Goal: Task Accomplishment & Management: Manage account settings

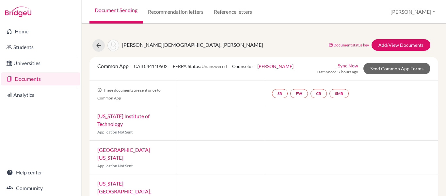
click at [29, 78] on link "Documents" at bounding box center [40, 78] width 79 height 13
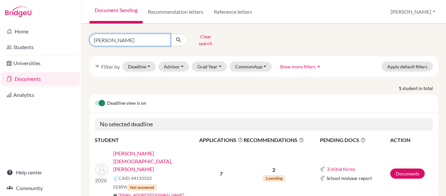
click at [162, 38] on input "Svechaa Kapil Jain" at bounding box center [129, 40] width 81 height 12
type input "Karan"
click button "submit" at bounding box center [178, 40] width 17 height 12
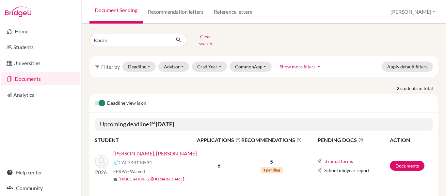
click at [141, 149] on link "[PERSON_NAME], [PERSON_NAME]" at bounding box center [155, 153] width 84 height 8
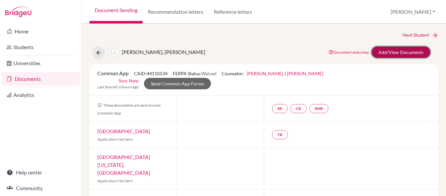
click at [394, 53] on link "Add/View Documents" at bounding box center [400, 51] width 59 height 11
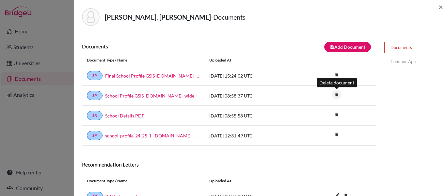
click at [338, 96] on icon "delete" at bounding box center [337, 94] width 10 height 10
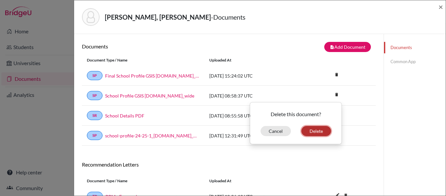
click at [317, 130] on button "Delete" at bounding box center [316, 131] width 30 height 10
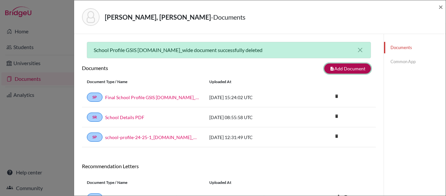
click at [334, 69] on icon "note_add" at bounding box center [332, 68] width 5 height 5
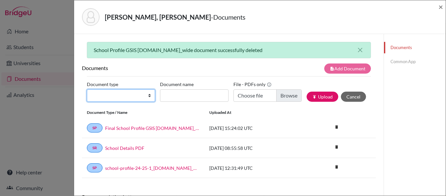
click at [116, 95] on select "Change explanation for Common App reports Counselor recommendation Internationa…" at bounding box center [121, 95] width 68 height 12
select select "2"
click at [87, 89] on select "Change explanation for Common App reports Counselor recommendation Internationa…" at bounding box center [121, 95] width 68 height 12
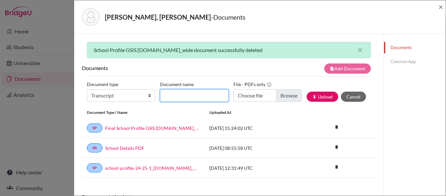
click at [185, 95] on input "Document name" at bounding box center [194, 95] width 68 height 12
type input "Overall Transcript"
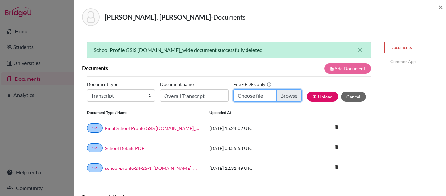
click at [250, 94] on input "Choose file" at bounding box center [267, 95] width 68 height 12
type input "C:\fakepath\KARAN GAUTAMBHAI PATEL (1).pdf"
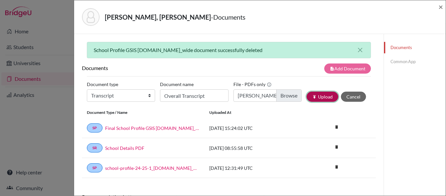
click at [315, 95] on icon "publish" at bounding box center [314, 96] width 5 height 5
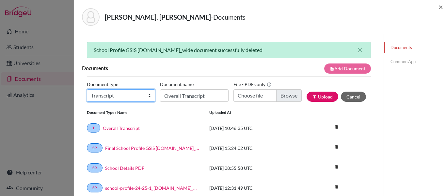
click at [135, 95] on select "Change explanation for Common App reports Counselor recommendation Internationa…" at bounding box center [121, 95] width 68 height 12
select select "2"
click at [87, 89] on select "Change explanation for Common App reports Counselor recommendation Internationa…" at bounding box center [121, 95] width 68 height 12
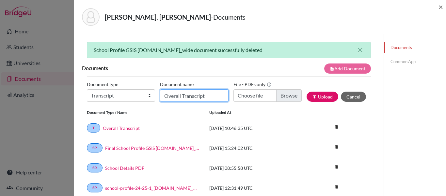
click at [200, 95] on input "Overall Transcript" at bounding box center [194, 95] width 68 height 12
type input "Grade 10 Transcript"
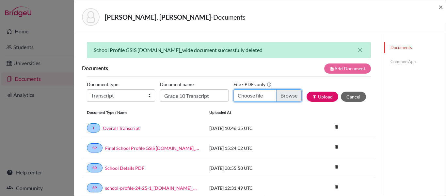
click at [251, 97] on input "Choose file" at bounding box center [267, 95] width 68 height 12
type input "C:\fakepath\KARAN GAUTAMBHAI PATEL- 8201.pdf"
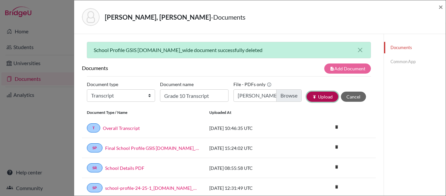
click at [315, 98] on icon "publish" at bounding box center [314, 96] width 5 height 5
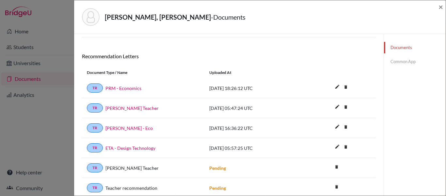
scroll to position [178, 0]
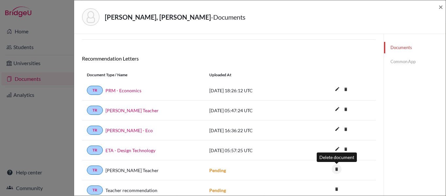
click at [337, 170] on icon "delete" at bounding box center [337, 169] width 10 height 10
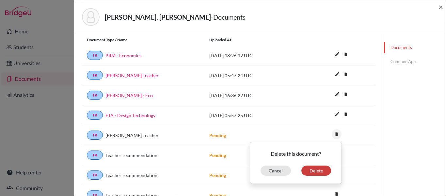
scroll to position [215, 0]
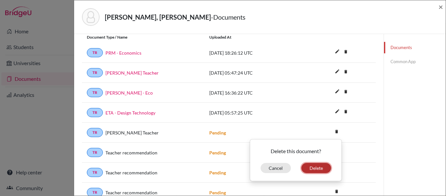
click at [313, 168] on button "Delete" at bounding box center [316, 168] width 30 height 10
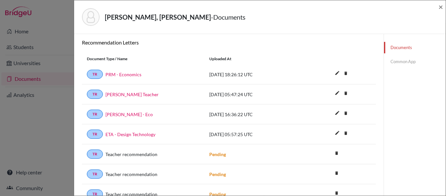
scroll to position [237, 0]
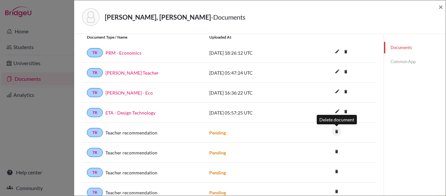
click at [336, 131] on icon "delete" at bounding box center [337, 131] width 10 height 10
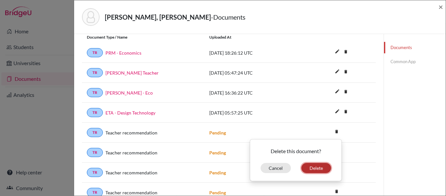
click at [319, 167] on button "Delete" at bounding box center [316, 168] width 30 height 10
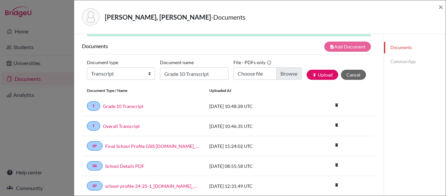
scroll to position [0, 0]
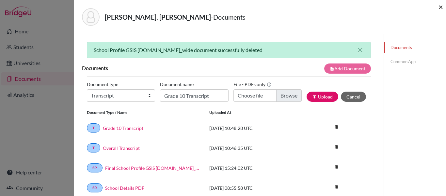
click at [440, 9] on span "×" at bounding box center [440, 6] width 5 height 9
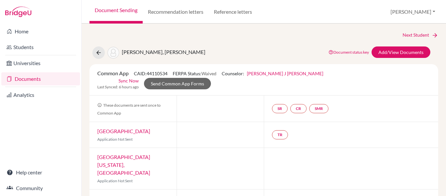
click at [30, 80] on link "Documents" at bounding box center [40, 78] width 79 height 13
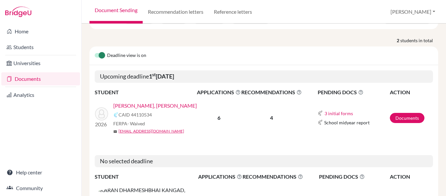
scroll to position [55, 0]
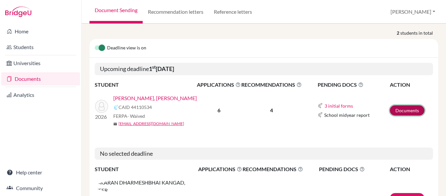
click at [406, 105] on link "Documents" at bounding box center [407, 110] width 35 height 10
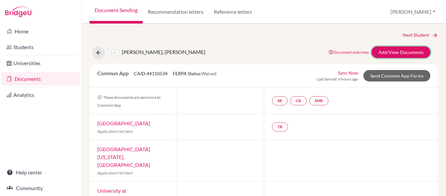
click at [393, 51] on link "Add/View Documents" at bounding box center [400, 51] width 59 height 11
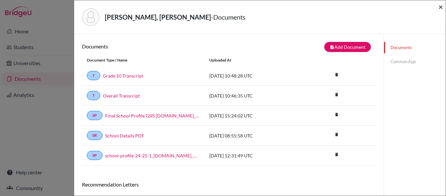
click at [441, 8] on span "×" at bounding box center [440, 6] width 5 height 9
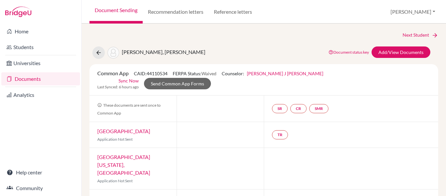
click at [23, 80] on link "Documents" at bounding box center [40, 78] width 79 height 13
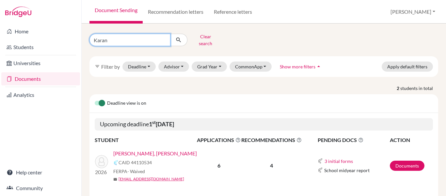
drag, startPoint x: 121, startPoint y: 42, endPoint x: 90, endPoint y: 39, distance: 31.2
click at [90, 39] on input "Karan" at bounding box center [129, 40] width 81 height 12
type input "Kondragunta"
click button "submit" at bounding box center [178, 40] width 17 height 12
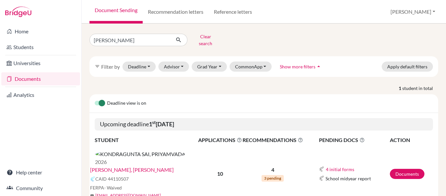
click at [134, 166] on link "[PERSON_NAME], [PERSON_NAME]" at bounding box center [132, 170] width 84 height 8
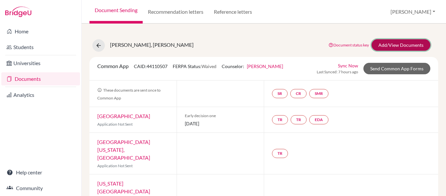
click at [396, 43] on link "Add/View Documents" at bounding box center [400, 44] width 59 height 11
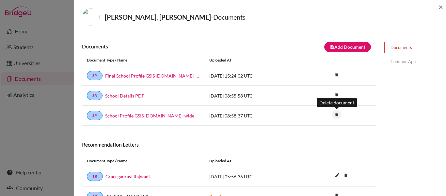
click at [337, 115] on icon "delete" at bounding box center [337, 114] width 10 height 10
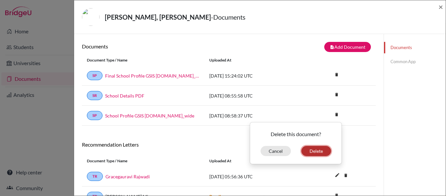
click at [314, 150] on button "Delete" at bounding box center [316, 151] width 30 height 10
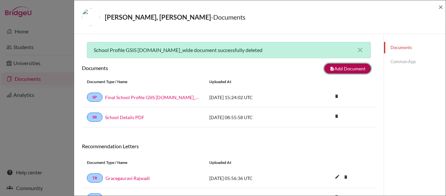
click at [342, 68] on button "note_add Add Document" at bounding box center [347, 68] width 47 height 10
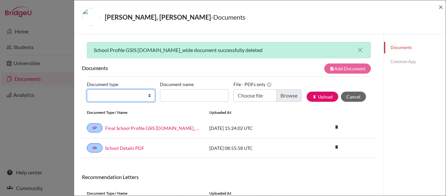
click at [142, 93] on select "Change explanation for Common App reports Counselor recommendation Internationa…" at bounding box center [121, 95] width 68 height 12
select select "2"
click at [87, 89] on select "Change explanation for Common App reports Counselor recommendation Internationa…" at bounding box center [121, 95] width 68 height 12
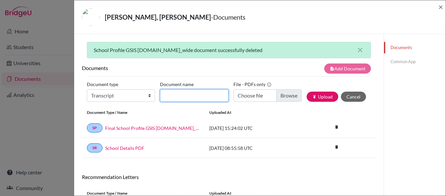
click at [198, 92] on input "Document name" at bounding box center [194, 95] width 68 height 12
type input "Grade 10 Transcript"
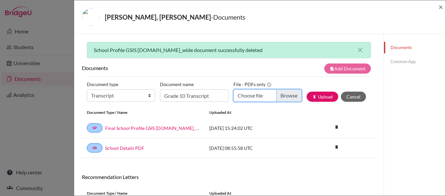
click at [242, 99] on input "Choose file" at bounding box center [267, 95] width 68 height 12
type input "C:\fakepath\KONDRAGUNTA SAI PRIYAMVADA- 7879.pdf"
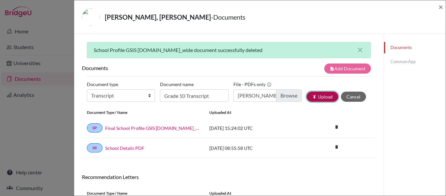
click at [322, 99] on button "publish Upload" at bounding box center [323, 96] width 32 height 10
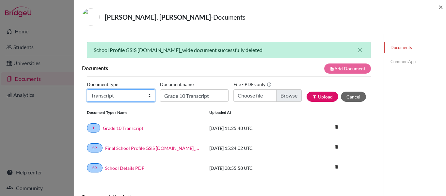
click at [135, 92] on select "Change explanation for Common App reports Counselor recommendation Internationa…" at bounding box center [121, 95] width 68 height 12
select select "2"
click at [87, 89] on select "Change explanation for Common App reports Counselor recommendation Internationa…" at bounding box center [121, 95] width 68 height 12
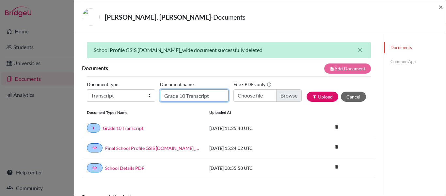
click at [199, 97] on input "Grade 10 Transcript" at bounding box center [194, 95] width 68 height 12
type input "Overall Transcript"
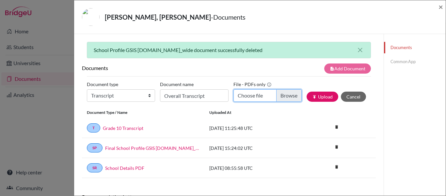
click at [281, 98] on input "Choose file" at bounding box center [267, 95] width 68 height 12
type input "C:\fakepath\KONDRAGUNTA SAI PRIYAMVADA.pdf"
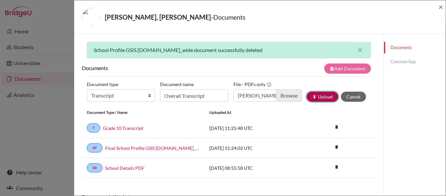
click at [321, 98] on button "publish Upload" at bounding box center [323, 96] width 32 height 10
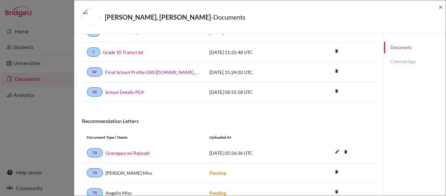
scroll to position [146, 0]
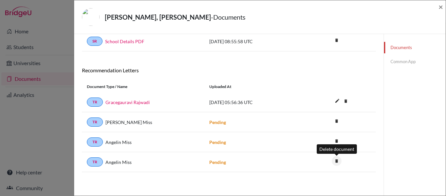
click at [337, 162] on icon "delete" at bounding box center [337, 161] width 10 height 10
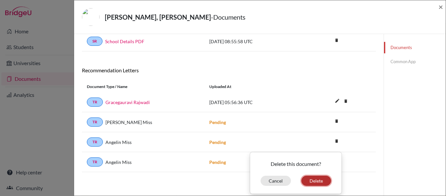
click at [314, 182] on button "Delete" at bounding box center [316, 180] width 30 height 10
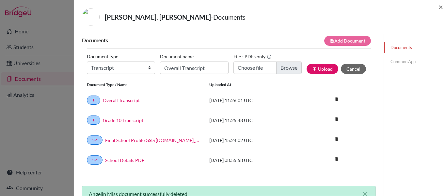
scroll to position [30, 0]
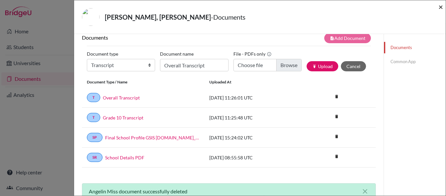
click at [441, 6] on span "×" at bounding box center [440, 6] width 5 height 9
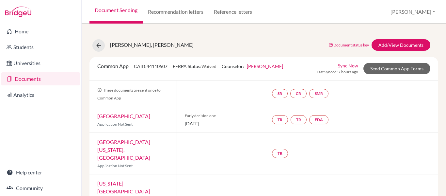
click at [19, 79] on link "Documents" at bounding box center [40, 78] width 79 height 13
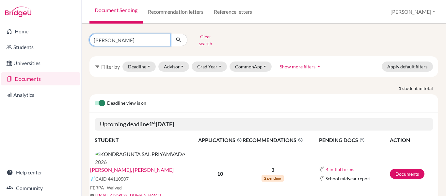
click at [143, 36] on input "[PERSON_NAME]" at bounding box center [129, 40] width 81 height 12
click at [165, 40] on input "[PERSON_NAME]" at bounding box center [129, 40] width 81 height 12
click at [162, 38] on input "[PERSON_NAME]" at bounding box center [129, 40] width 81 height 12
type input "[PERSON_NAME]"
click button "submit" at bounding box center [178, 40] width 17 height 12
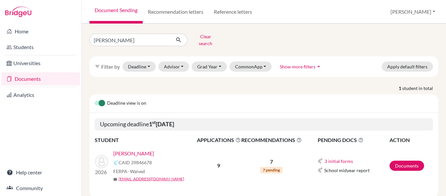
click at [136, 150] on link "[PERSON_NAME]" at bounding box center [133, 153] width 41 height 8
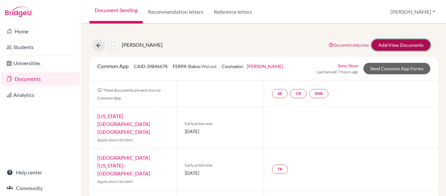
click at [406, 40] on link "Add/View Documents" at bounding box center [400, 44] width 59 height 11
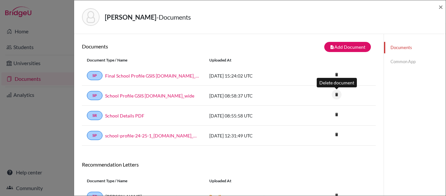
click at [335, 94] on icon "delete" at bounding box center [337, 94] width 10 height 10
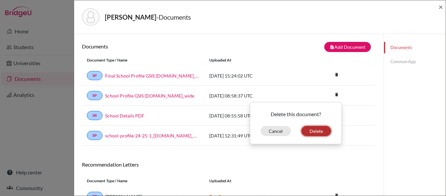
click at [316, 134] on button "Delete" at bounding box center [316, 131] width 30 height 10
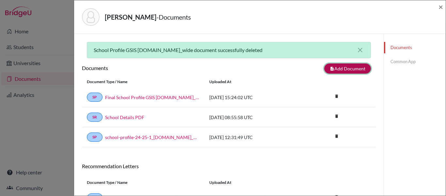
click at [343, 71] on button "note_add Add Document" at bounding box center [347, 68] width 47 height 10
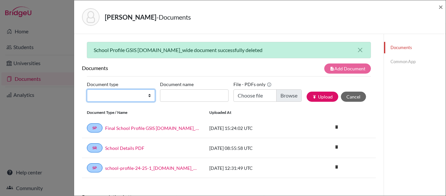
click at [143, 96] on select "Change explanation for Common App reports Counselor recommendation Internationa…" at bounding box center [121, 95] width 68 height 12
select select "2"
click at [87, 89] on select "Change explanation for Common App reports Counselor recommendation Internationa…" at bounding box center [121, 95] width 68 height 12
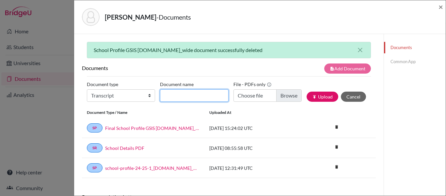
click at [199, 93] on input "Document name" at bounding box center [194, 95] width 68 height 12
type input "Grade 10 Transcript"
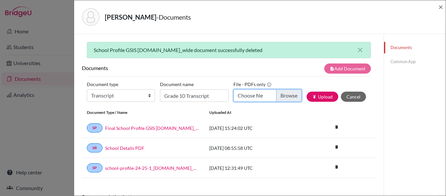
click at [248, 94] on input "Choose file" at bounding box center [267, 95] width 68 height 12
type input "C:\fakepath\AKSHITA SINGHANIA- 8210.pdf"
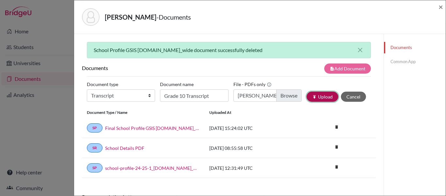
click at [321, 96] on button "publish Upload" at bounding box center [323, 96] width 32 height 10
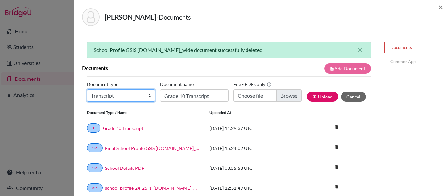
click at [143, 95] on select "Change explanation for Common App reports Counselor recommendation Internationa…" at bounding box center [121, 95] width 68 height 12
select select "2"
click at [87, 89] on select "Change explanation for Common App reports Counselor recommendation Internationa…" at bounding box center [121, 95] width 68 height 12
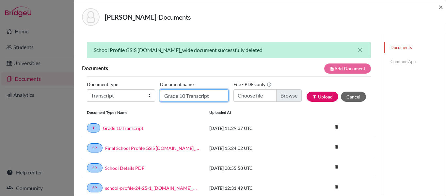
click at [190, 93] on input "Grade 10 Transcript" at bounding box center [194, 95] width 68 height 12
type input "Overall Transcript"
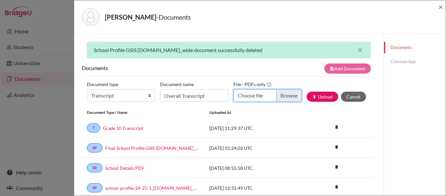
click at [255, 95] on input "Choose file" at bounding box center [267, 95] width 68 height 12
type input "C:\fakepath\AKSHITA SINGHANIA.pdf"
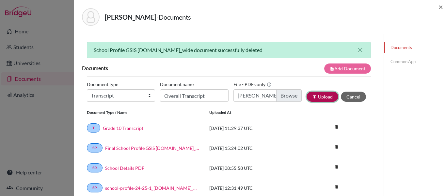
click at [328, 97] on button "publish Upload" at bounding box center [323, 96] width 32 height 10
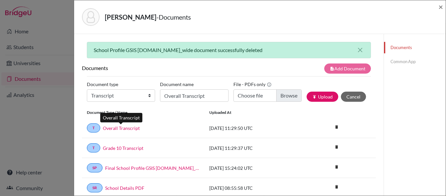
click at [123, 126] on link "Overall Transcript" at bounding box center [121, 127] width 37 height 7
click at [63, 24] on div "SINGHANIA, AKSHITA - Documents × School Profile GSIS 2025-26.school_wide docume…" at bounding box center [223, 98] width 446 height 196
click at [439, 7] on span "×" at bounding box center [440, 6] width 5 height 9
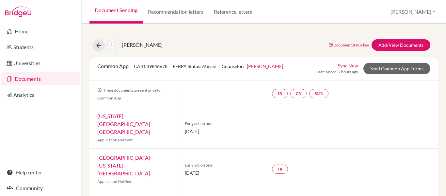
click at [28, 74] on link "Documents" at bounding box center [40, 78] width 79 height 13
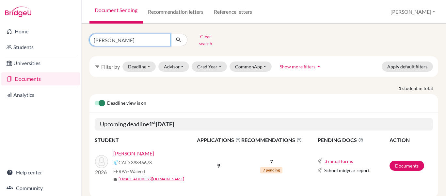
click at [125, 42] on input "Akshita" at bounding box center [129, 40] width 81 height 12
click at [165, 39] on input "Akshita" at bounding box center [129, 40] width 81 height 12
click at [134, 38] on input "Find student by name..." at bounding box center [129, 40] width 81 height 12
type input "Tishya"
click button "submit" at bounding box center [178, 40] width 17 height 12
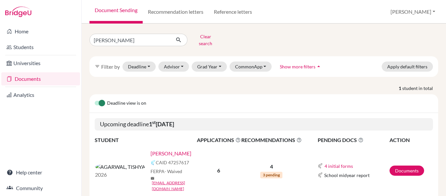
click at [150, 150] on link "[PERSON_NAME]" at bounding box center [170, 153] width 41 height 8
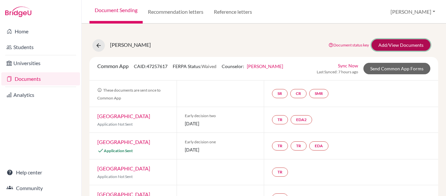
click at [392, 48] on link "Add/View Documents" at bounding box center [400, 44] width 59 height 11
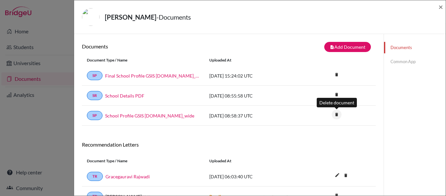
click at [335, 114] on icon "delete" at bounding box center [337, 114] width 10 height 10
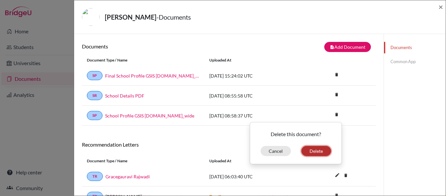
click at [315, 153] on button "Delete" at bounding box center [316, 151] width 30 height 10
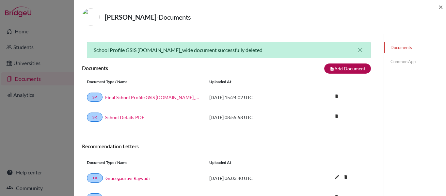
click at [345, 47] on div "School Profile GSIS 2025-26.school_wide document successfully deleted close" at bounding box center [229, 50] width 284 height 16
click at [341, 68] on button "note_add Add Document" at bounding box center [347, 68] width 47 height 10
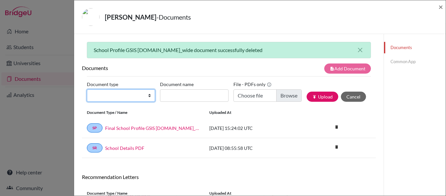
click at [145, 95] on select "Change explanation for Common App reports Counselor recommendation Internationa…" at bounding box center [121, 95] width 68 height 12
select select "2"
click at [87, 89] on select "Change explanation for Common App reports Counselor recommendation Internationa…" at bounding box center [121, 95] width 68 height 12
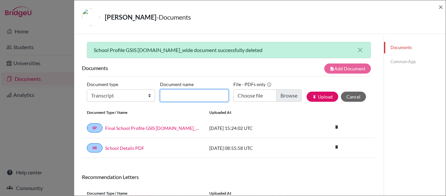
click at [202, 94] on input "Document name" at bounding box center [194, 95] width 68 height 12
type input "Overall Transcript"
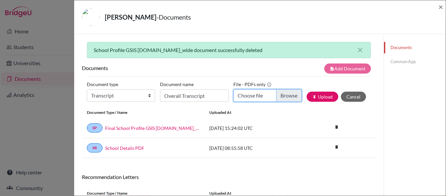
click at [263, 93] on input "Choose file" at bounding box center [267, 95] width 68 height 12
type input "C:\fakepath\TISHYA AGARWAL.pdf"
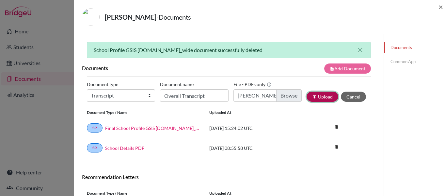
click at [322, 97] on button "publish Upload" at bounding box center [323, 96] width 32 height 10
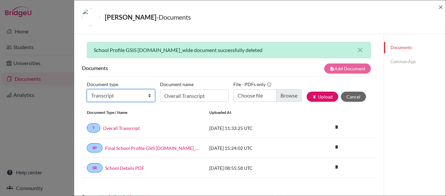
click at [149, 98] on select "Change explanation for Common App reports Counselor recommendation Internationa…" at bounding box center [121, 95] width 68 height 12
select select "2"
click at [87, 89] on select "Change explanation for Common App reports Counselor recommendation Internationa…" at bounding box center [121, 95] width 68 height 12
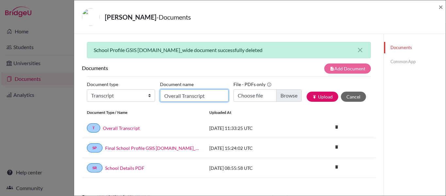
click at [181, 97] on input "Overall Transcript" at bounding box center [194, 95] width 68 height 12
type input "Grade 10 Transcript"
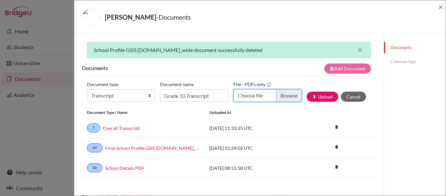
click at [253, 98] on input "Choose file" at bounding box center [267, 95] width 68 height 12
type input "C:\fakepath\TISHYA AGARWAL- 7532.pdf"
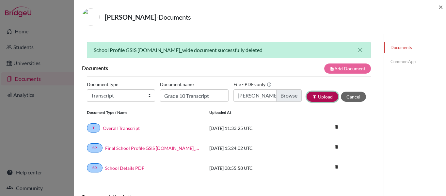
click at [325, 96] on button "publish Upload" at bounding box center [323, 96] width 32 height 10
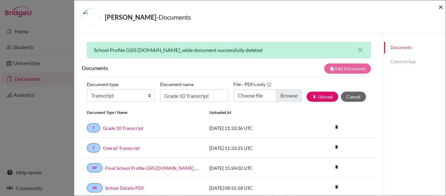
click at [441, 5] on span "×" at bounding box center [440, 6] width 5 height 9
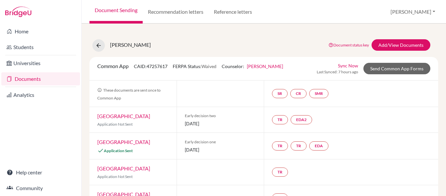
click at [25, 78] on link "Documents" at bounding box center [40, 78] width 79 height 13
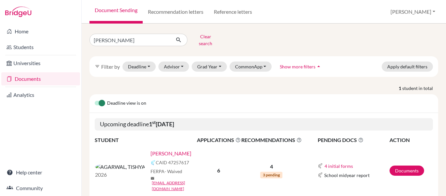
click at [163, 38] on input "[PERSON_NAME]" at bounding box center [129, 40] width 81 height 12
type input "[PERSON_NAME]"
click button "submit" at bounding box center [178, 40] width 17 height 12
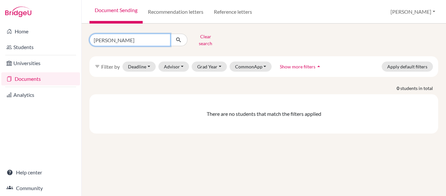
drag, startPoint x: 138, startPoint y: 39, endPoint x: 110, endPoint y: 39, distance: 28.4
click at [110, 39] on input "[PERSON_NAME]" at bounding box center [129, 40] width 81 height 12
type input "[PERSON_NAME]"
click button "submit" at bounding box center [178, 40] width 17 height 12
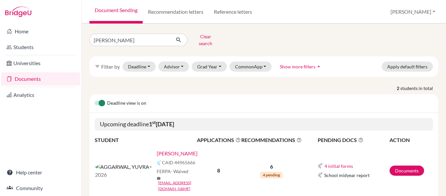
click at [157, 149] on link "[PERSON_NAME]" at bounding box center [177, 153] width 41 height 8
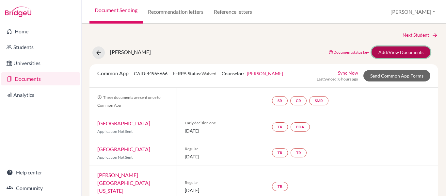
click at [397, 50] on link "Add/View Documents" at bounding box center [400, 51] width 59 height 11
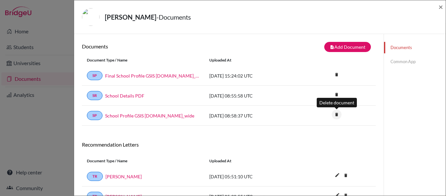
click at [336, 115] on icon "delete" at bounding box center [337, 114] width 10 height 10
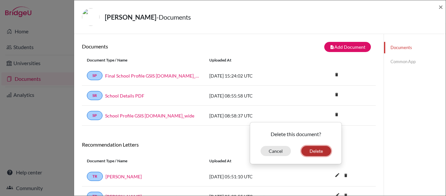
click at [314, 151] on button "Delete" at bounding box center [316, 151] width 30 height 10
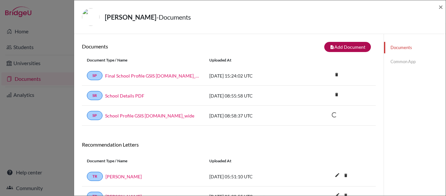
click at [346, 42] on div at bounding box center [229, 42] width 284 height 0
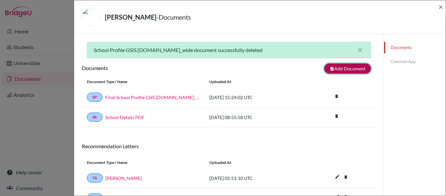
click at [340, 67] on button "note_add Add Document" at bounding box center [347, 68] width 47 height 10
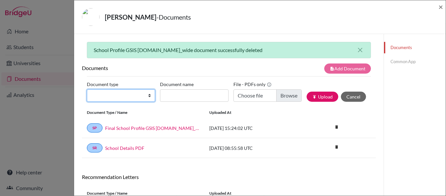
click at [138, 94] on select "Change explanation for Common App reports Counselor recommendation Internationa…" at bounding box center [121, 95] width 68 height 12
select select "2"
click at [87, 89] on select "Change explanation for Common App reports Counselor recommendation Internationa…" at bounding box center [121, 95] width 68 height 12
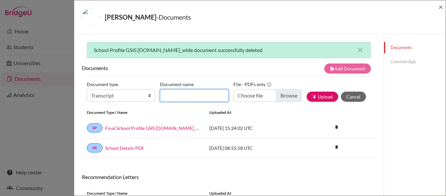
click at [196, 94] on input "Document name" at bounding box center [194, 95] width 68 height 12
type input "Grade 10 Transcript"
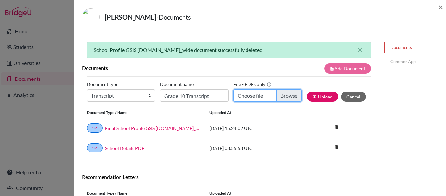
click at [256, 97] on input "Choose file" at bounding box center [267, 95] width 68 height 12
type input "C:\fakepath\[PERSON_NAME]- 7794.pdf"
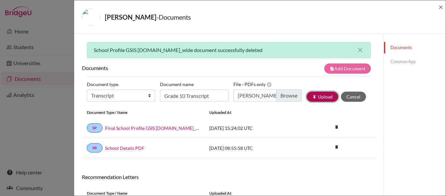
click at [323, 96] on button "publish Upload" at bounding box center [323, 96] width 32 height 10
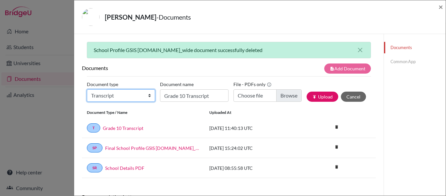
click at [140, 93] on select "Change explanation for Common App reports Counselor recommendation Internationa…" at bounding box center [121, 95] width 68 height 12
select select "2"
click at [87, 89] on select "Change explanation for Common App reports Counselor recommendation Internationa…" at bounding box center [121, 95] width 68 height 12
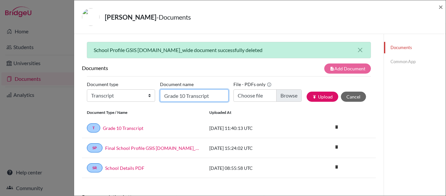
click at [183, 93] on input "Grade 10 Transcript" at bounding box center [194, 95] width 68 height 12
type input "Overall Transcript"
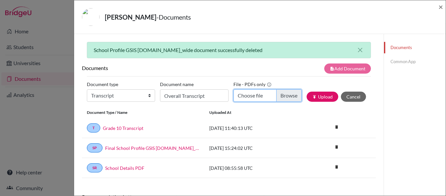
click at [267, 98] on input "Choose file" at bounding box center [267, 95] width 68 height 12
type input "C:\fakepath\[PERSON_NAME].pdf"
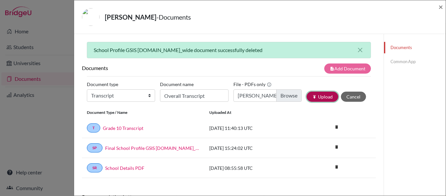
click at [315, 95] on icon "publish" at bounding box center [314, 96] width 5 height 5
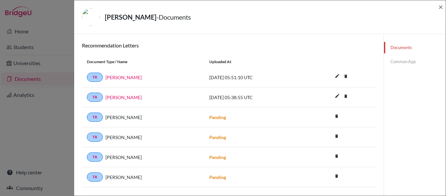
scroll to position [186, 0]
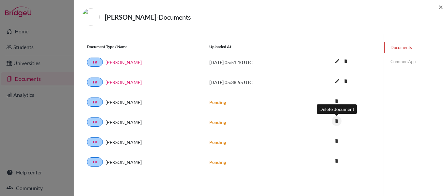
click at [335, 123] on icon "delete" at bounding box center [337, 121] width 10 height 10
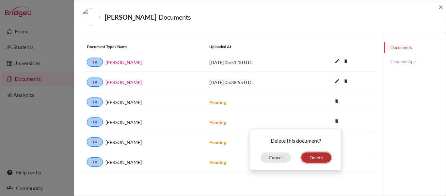
click at [312, 156] on button "Delete" at bounding box center [316, 157] width 30 height 10
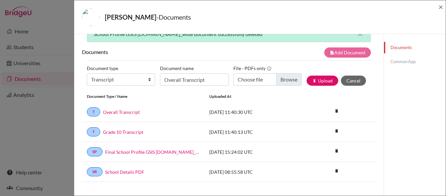
scroll to position [0, 0]
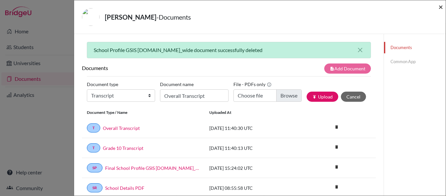
click at [440, 9] on span "×" at bounding box center [440, 6] width 5 height 9
